Goal: Communication & Community: Answer question/provide support

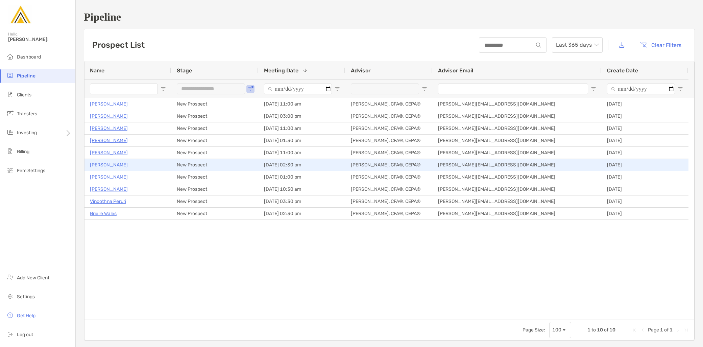
click at [128, 167] on p "[PERSON_NAME]" at bounding box center [109, 165] width 38 height 8
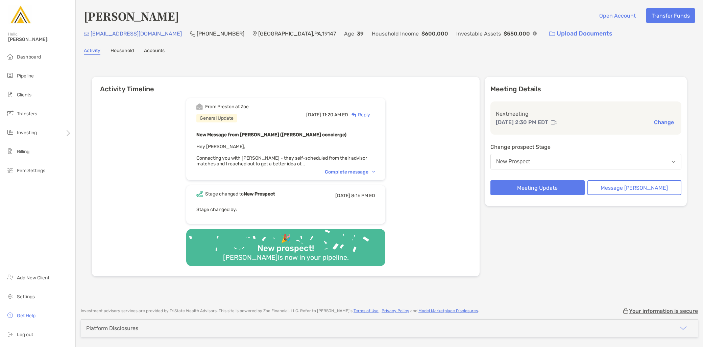
click at [365, 166] on div "From Preston at Zoe General Update Fri, Aug 8 11:20 AM ED Reply New Message fro…" at bounding box center [285, 139] width 199 height 82
click at [364, 170] on div "Complete message" at bounding box center [350, 172] width 50 height 6
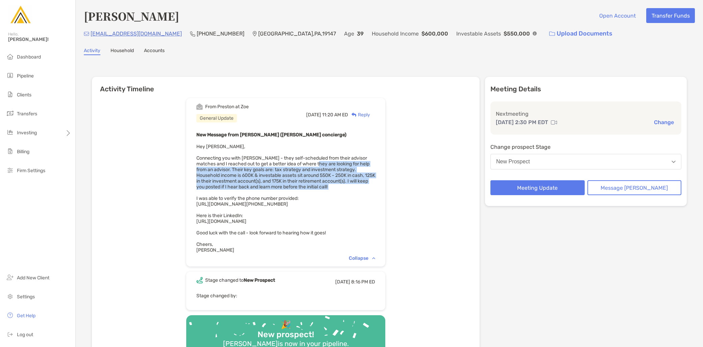
drag, startPoint x: 354, startPoint y: 166, endPoint x: 357, endPoint y: 191, distance: 25.2
click at [357, 191] on div "New Message from Preston Buhrmaster (Zoe concierge) Hey Jeff, Connecting you wi…" at bounding box center [285, 191] width 179 height 122
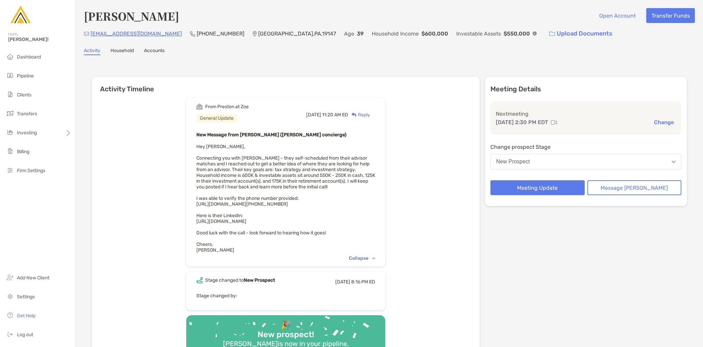
click at [278, 204] on span "Hey Jeff, Connecting you with Gaurav - they self-scheduled from their advisor m…" at bounding box center [285, 198] width 179 height 109
